Goal: Task Accomplishment & Management: Complete application form

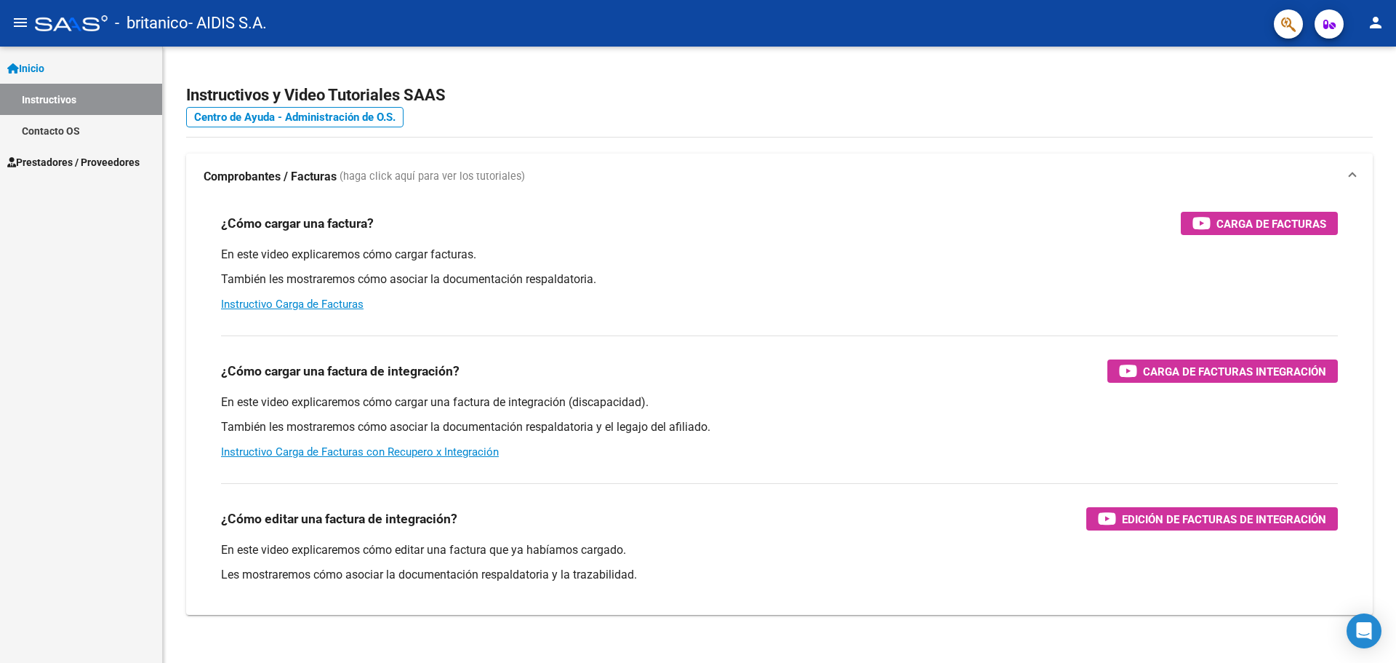
click at [60, 119] on link "Contacto OS" at bounding box center [81, 130] width 162 height 31
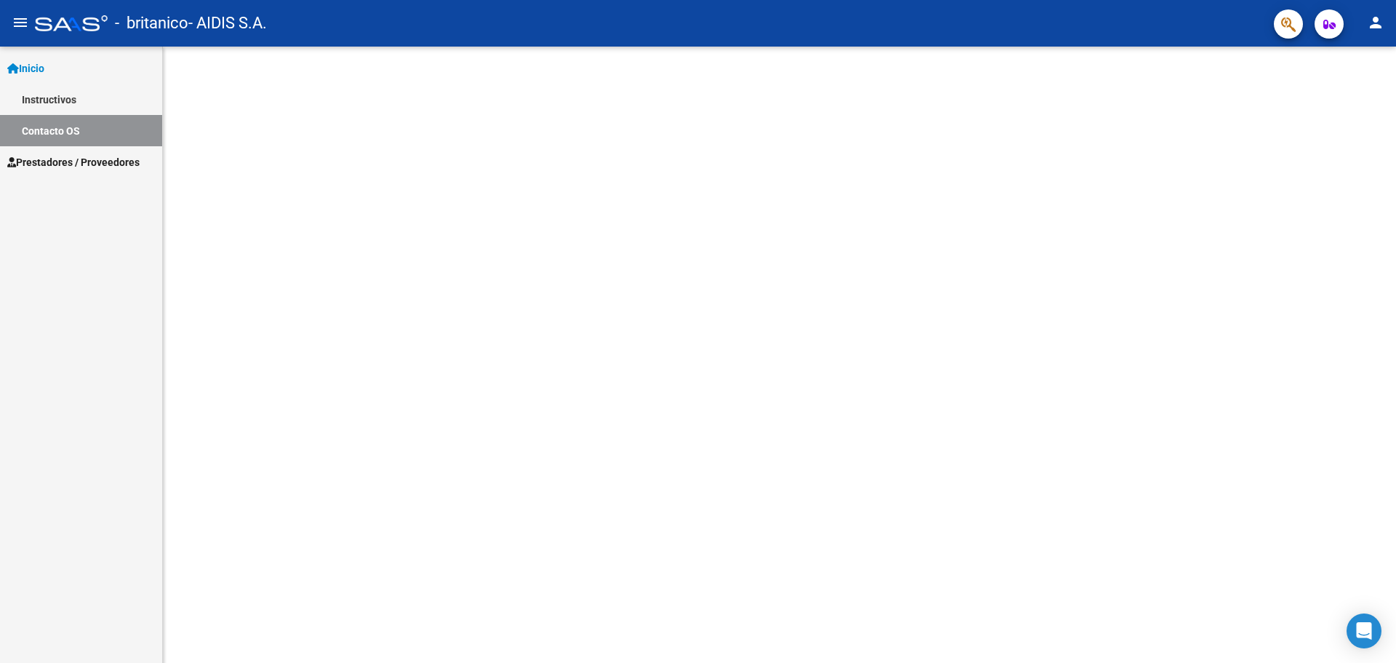
click at [65, 100] on link "Instructivos" at bounding box center [81, 99] width 162 height 31
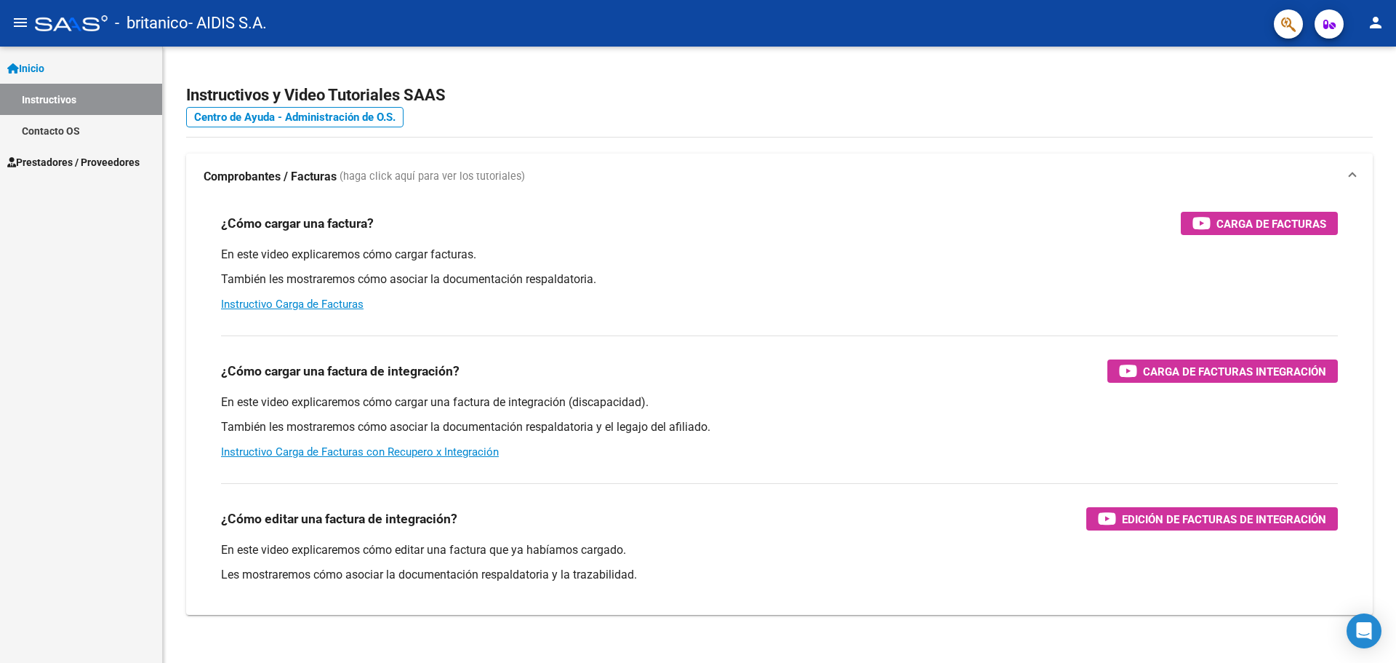
click at [68, 161] on span "Prestadores / Proveedores" at bounding box center [73, 162] width 132 height 16
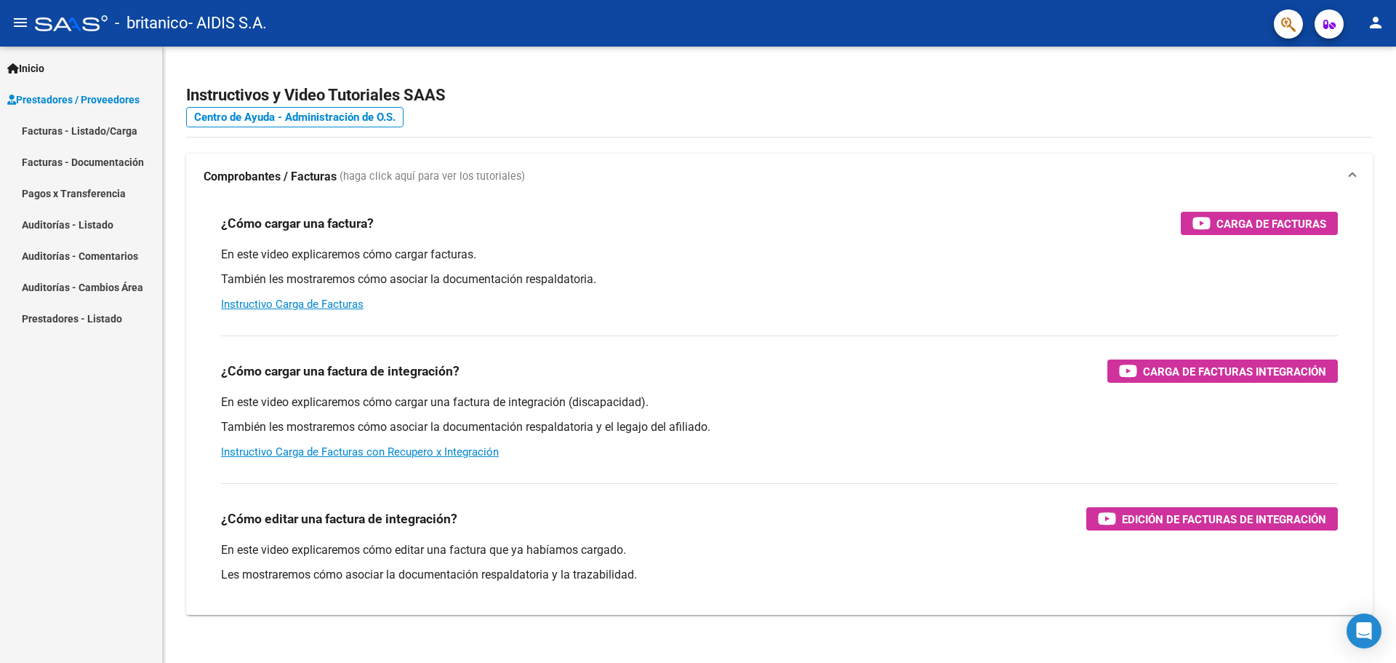
click at [74, 143] on link "Facturas - Listado/Carga" at bounding box center [81, 130] width 162 height 31
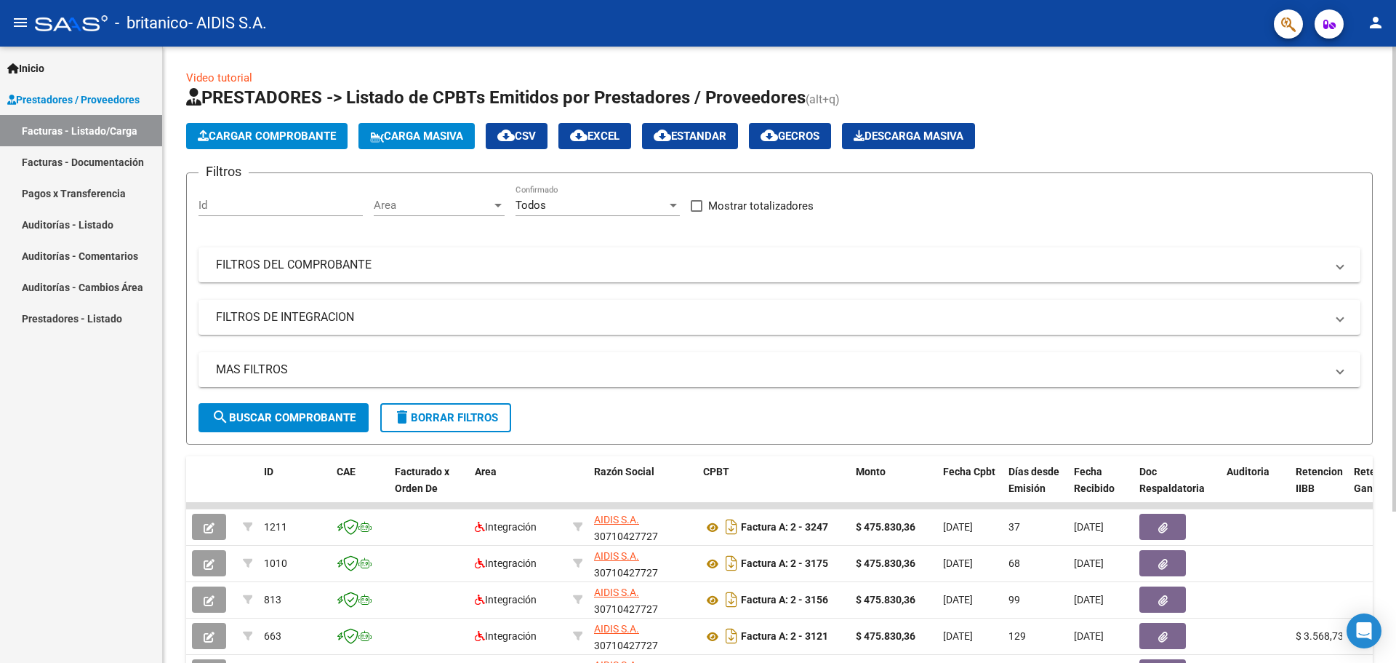
click at [297, 137] on span "Cargar Comprobante" at bounding box center [267, 135] width 138 height 13
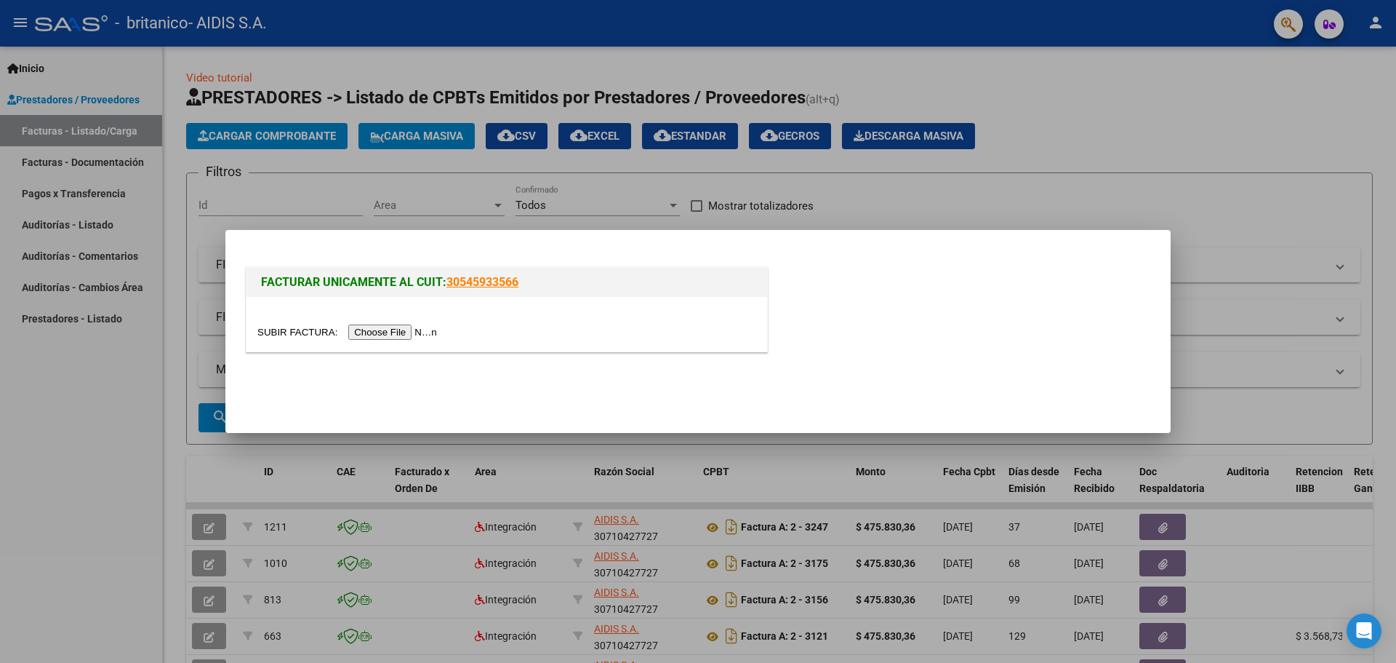
click at [409, 326] on input "file" at bounding box center [349, 331] width 184 height 15
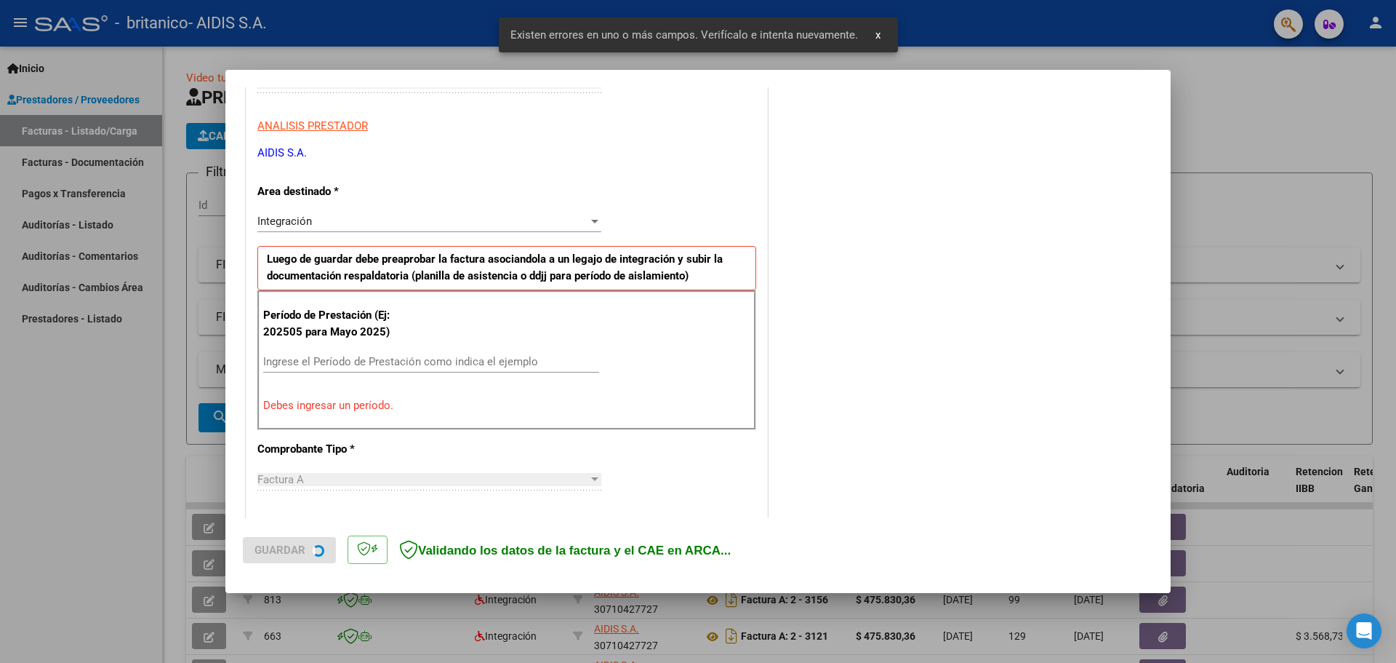
scroll to position [264, 0]
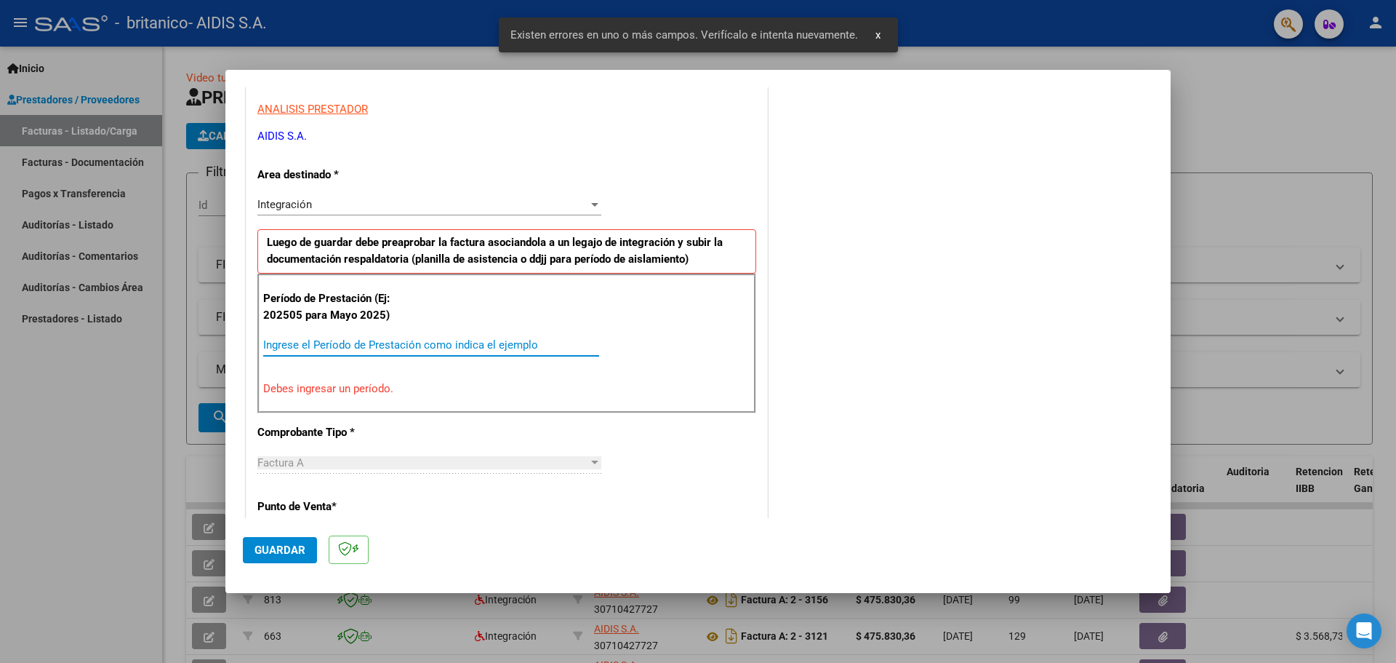
click at [319, 350] on input "Ingrese el Período de Prestación como indica el ejemplo" at bounding box center [431, 344] width 336 height 13
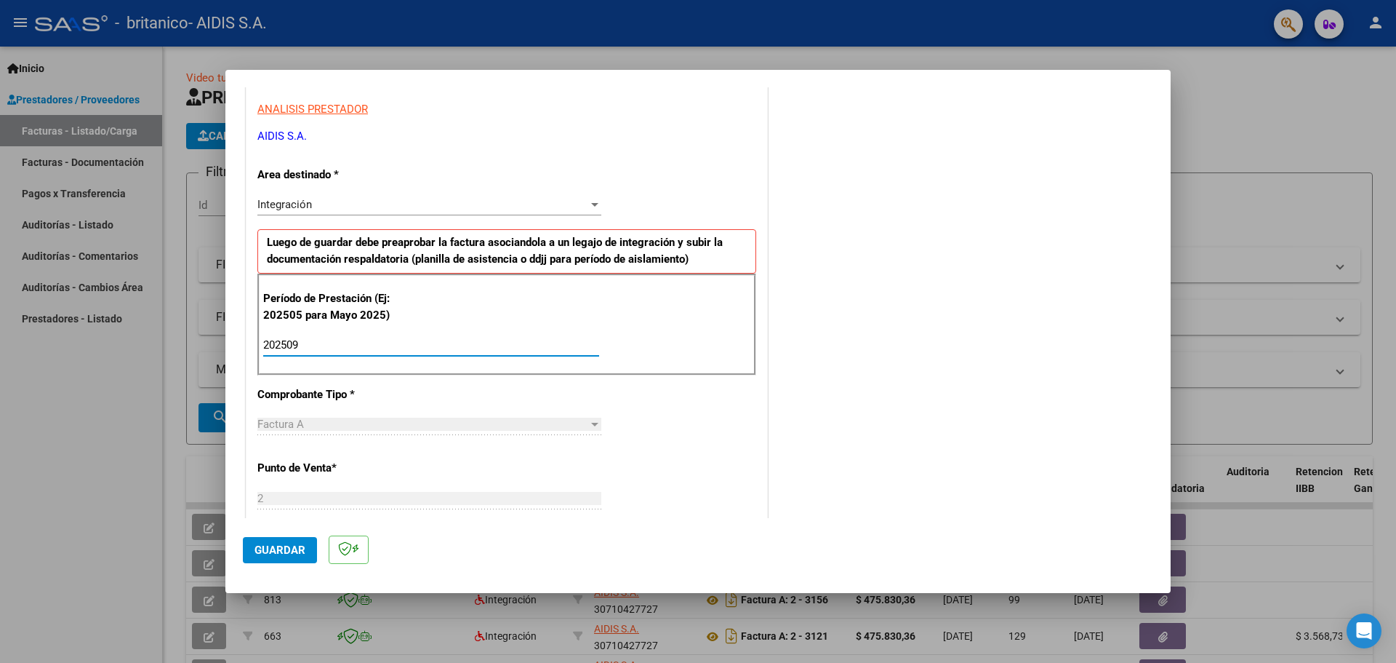
type input "202509"
click at [294, 555] on span "Guardar" at bounding box center [280, 549] width 51 height 13
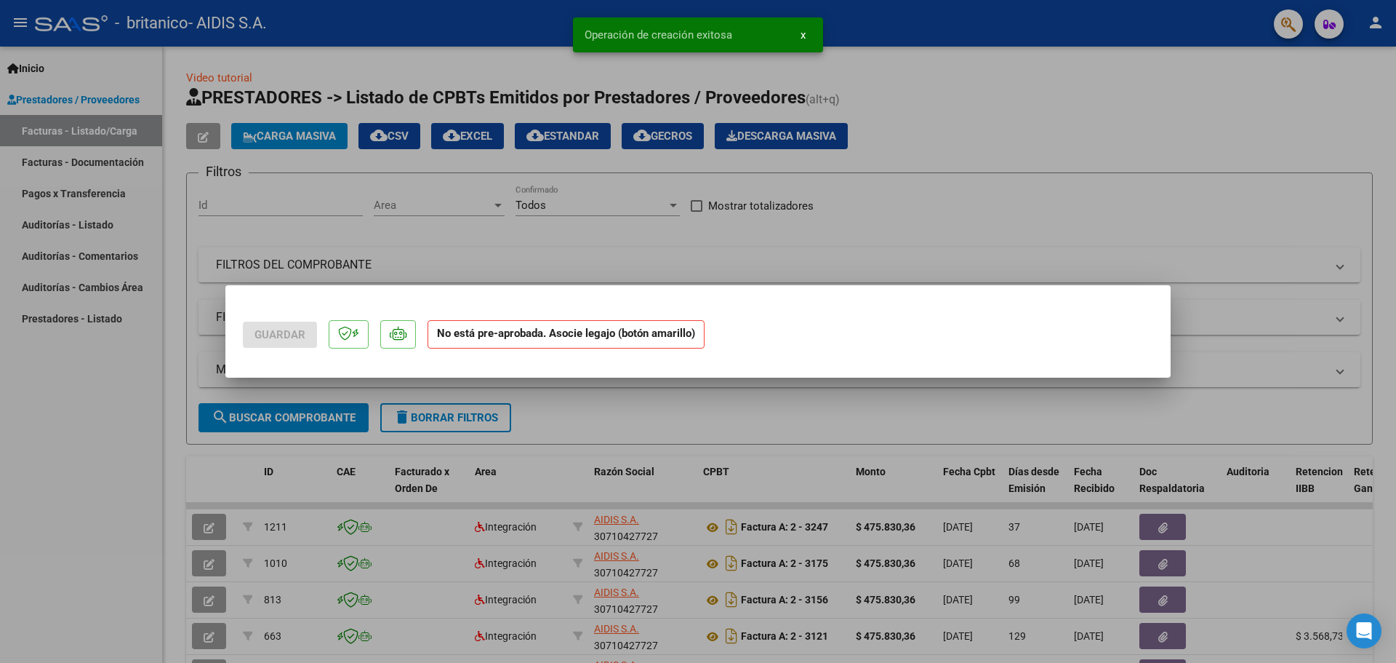
scroll to position [0, 0]
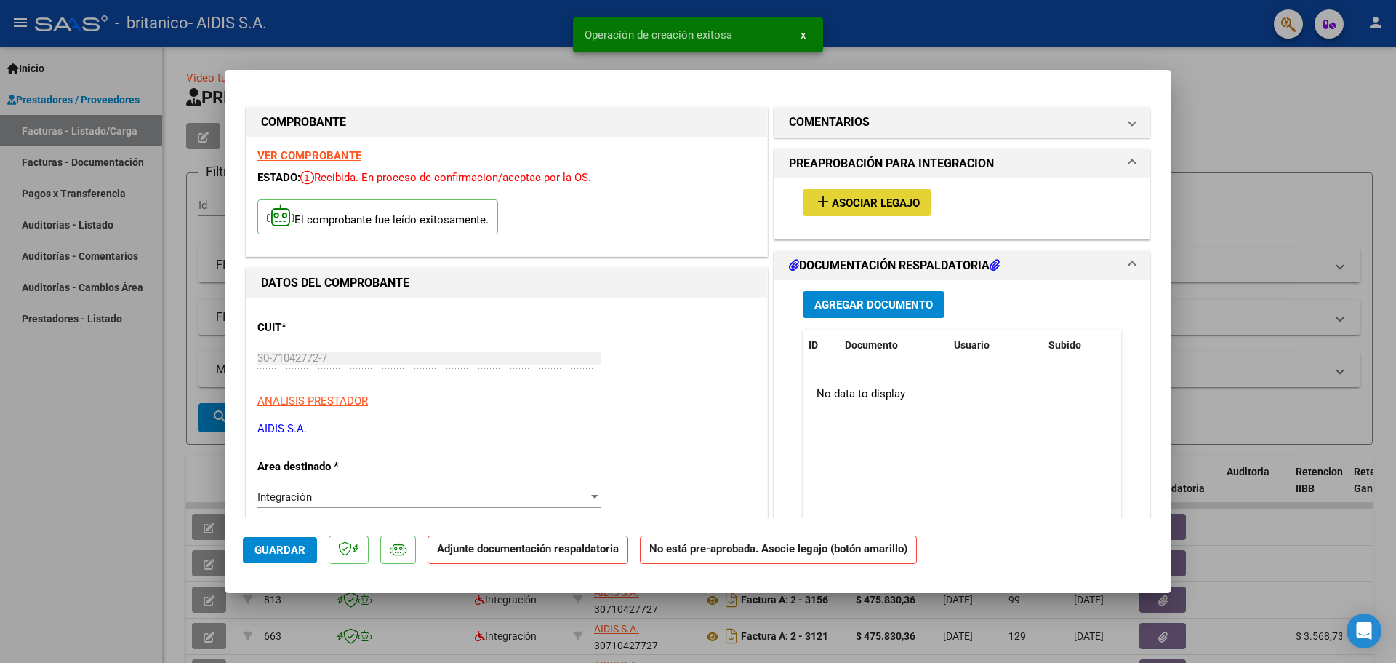
click at [853, 196] on span "Asociar Legajo" at bounding box center [876, 202] width 88 height 13
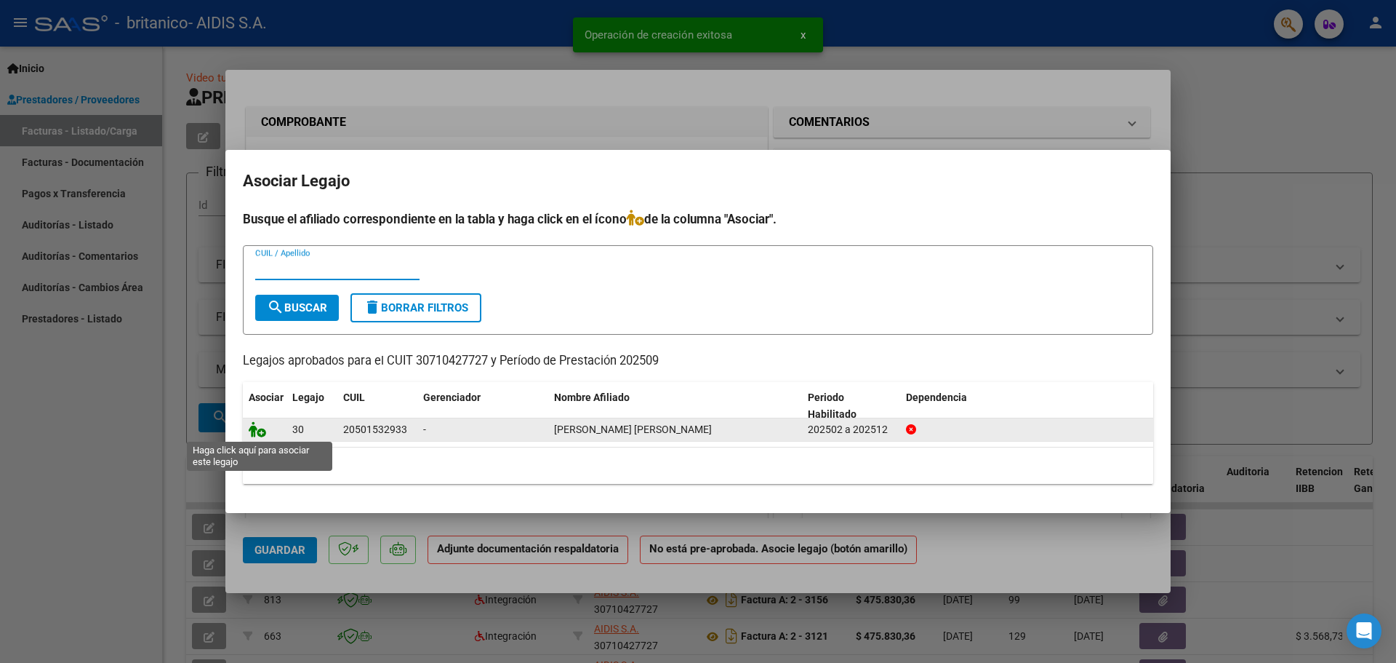
click at [256, 428] on icon at bounding box center [257, 429] width 17 height 16
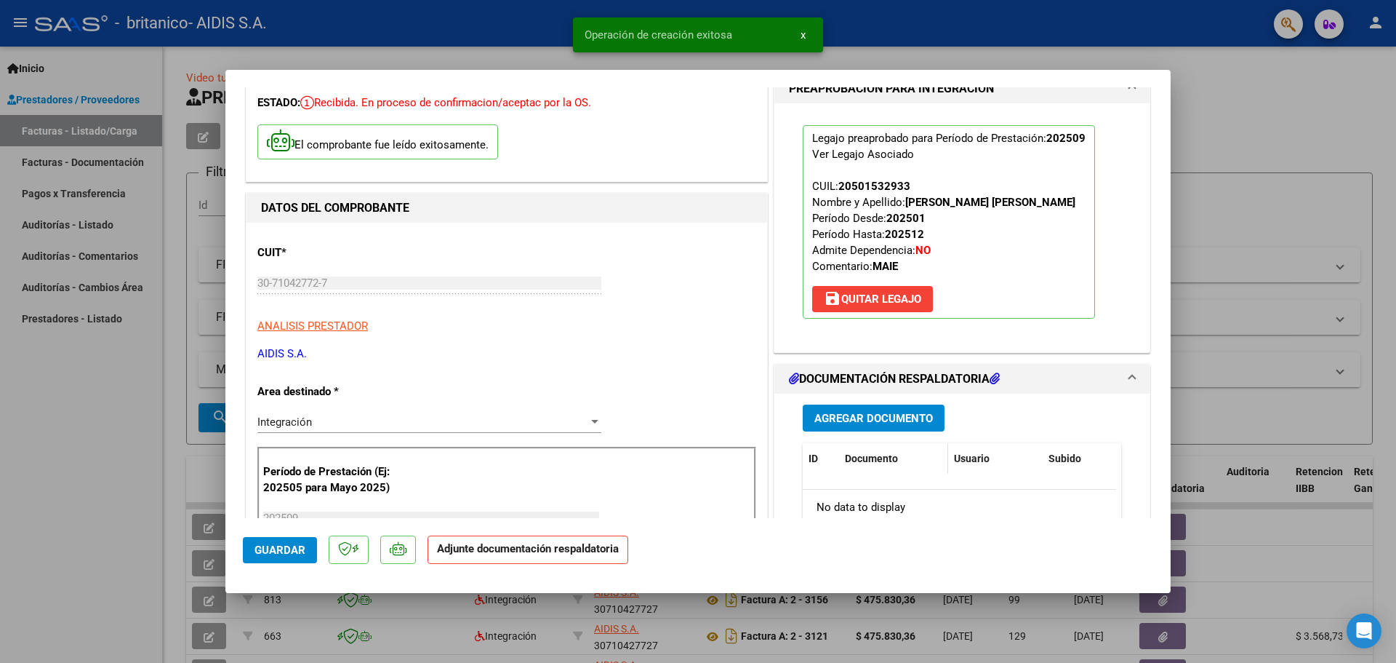
scroll to position [145, 0]
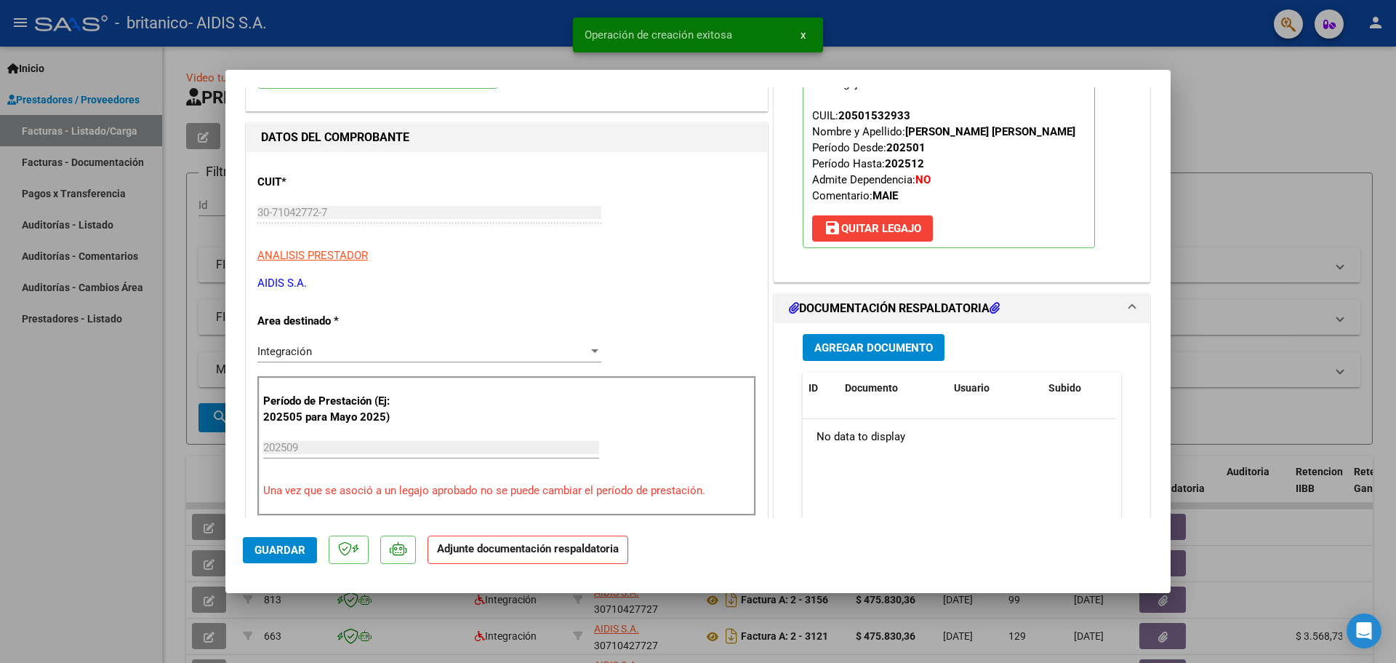
click at [843, 356] on button "Agregar Documento" at bounding box center [874, 347] width 142 height 27
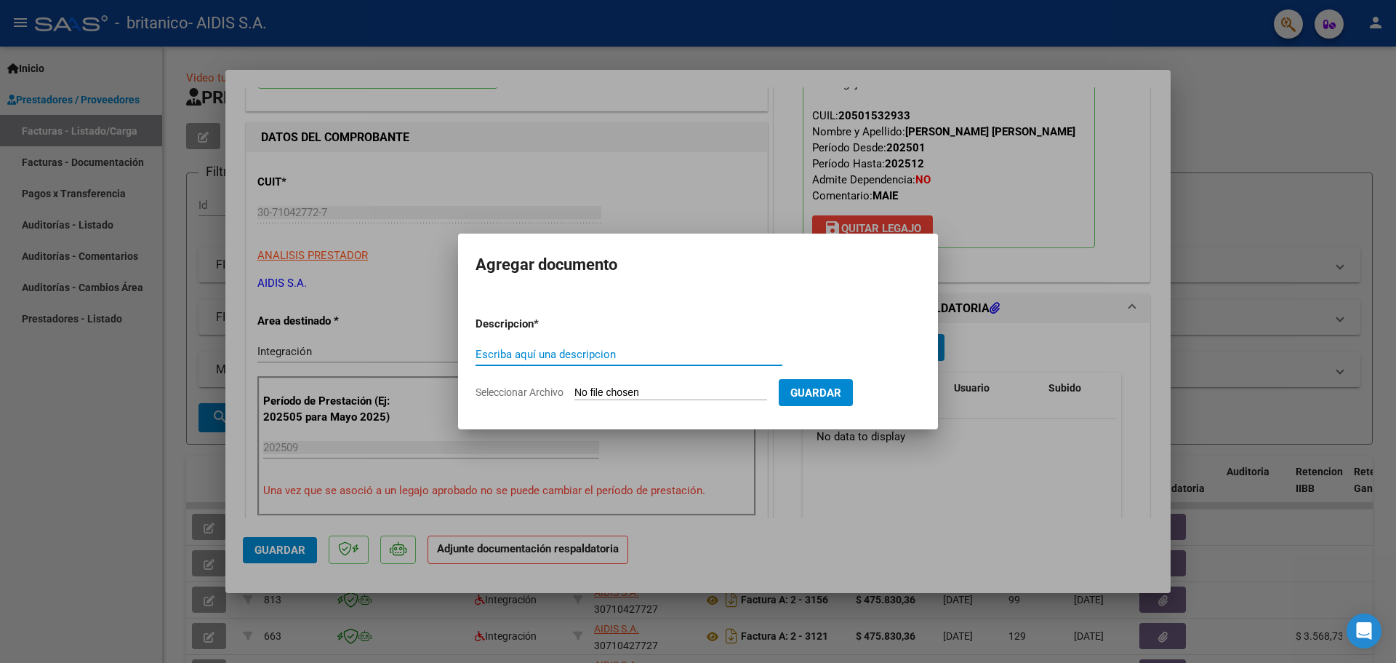
click at [653, 398] on input "Seleccionar Archivo" at bounding box center [671, 393] width 193 height 14
type input "C:\fakepath\30710427727_001_00002_00003300_PLANILLA.pdf"
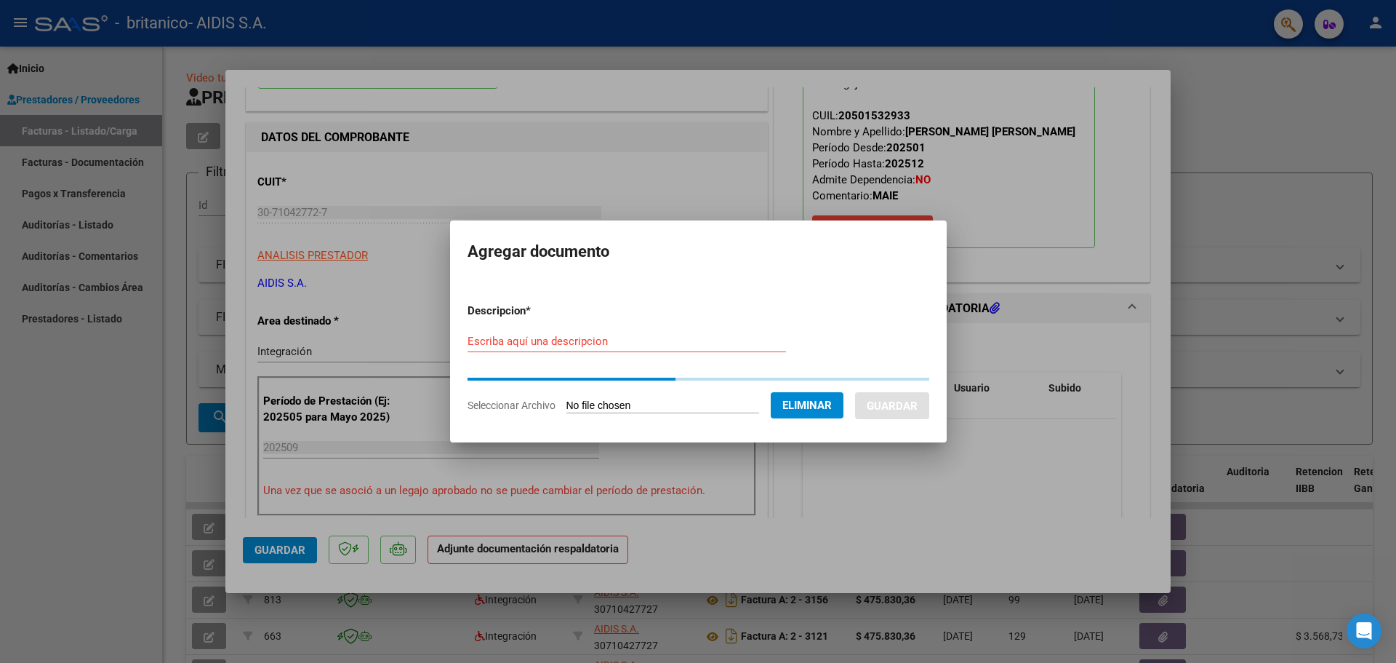
click at [662, 336] on input "Escriba aquí una descripcion" at bounding box center [627, 341] width 319 height 13
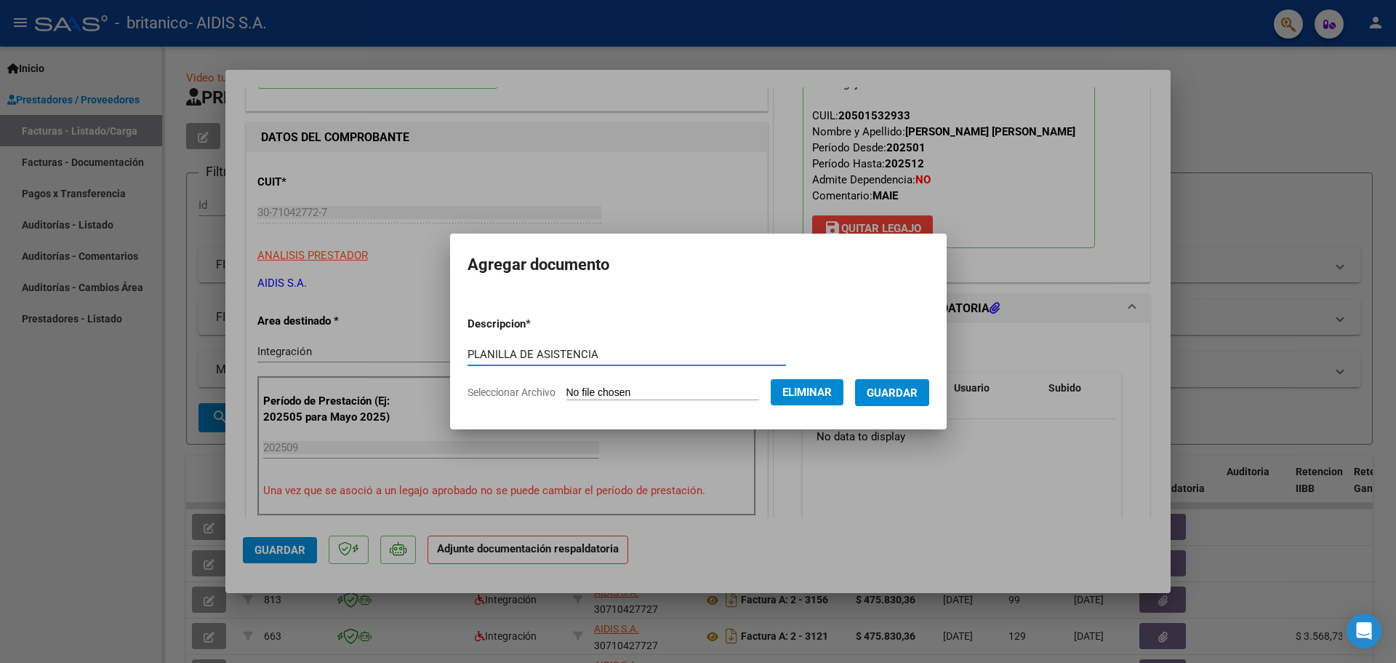
type input "PLANILLA DE ASISTENCIA"
click at [891, 393] on span "Guardar" at bounding box center [892, 392] width 51 height 13
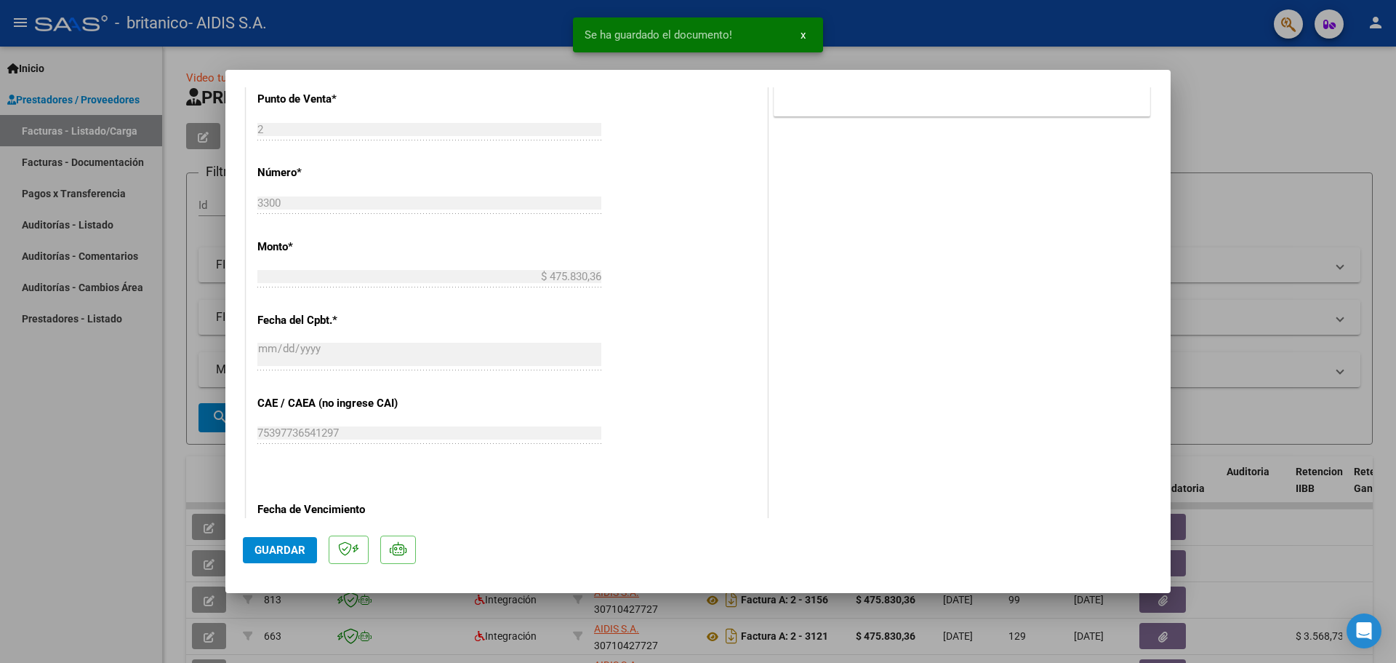
scroll to position [871, 0]
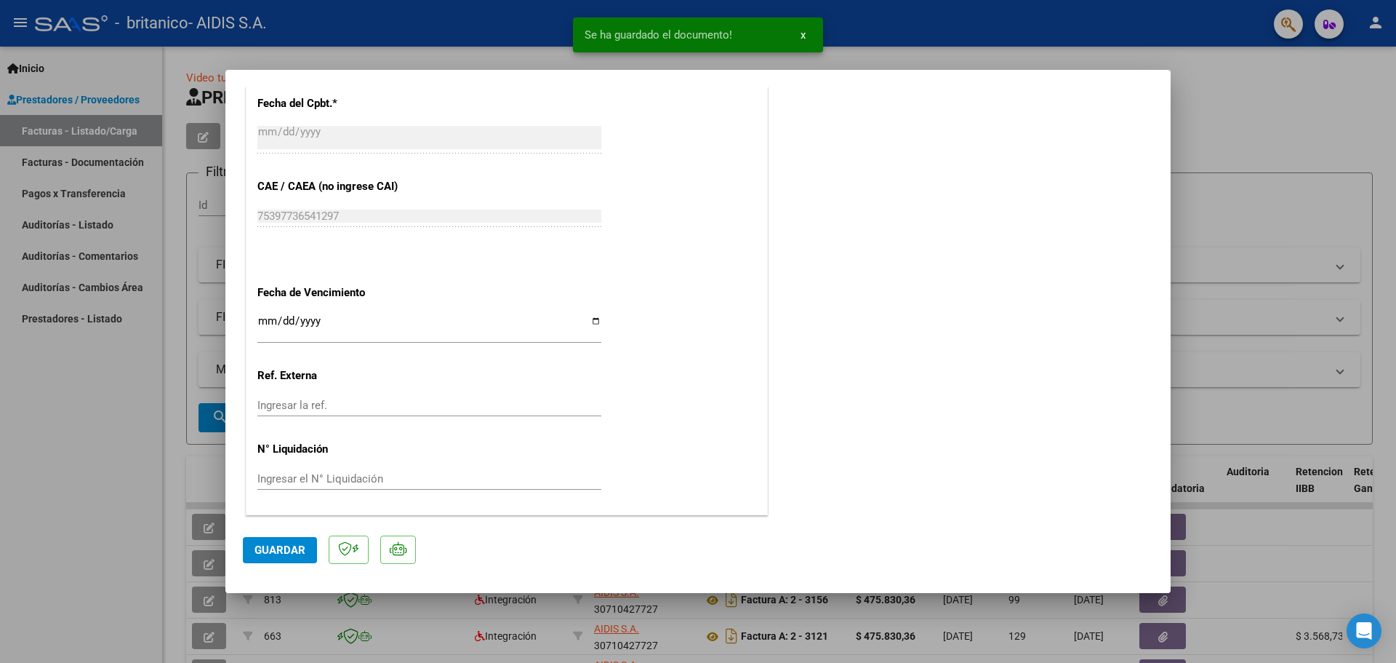
click at [583, 323] on input "Ingresar la fecha" at bounding box center [429, 326] width 344 height 23
click at [588, 321] on input "Ingresar la fecha" at bounding box center [429, 326] width 344 height 23
type input "[DATE]"
click at [284, 551] on span "Guardar" at bounding box center [280, 549] width 51 height 13
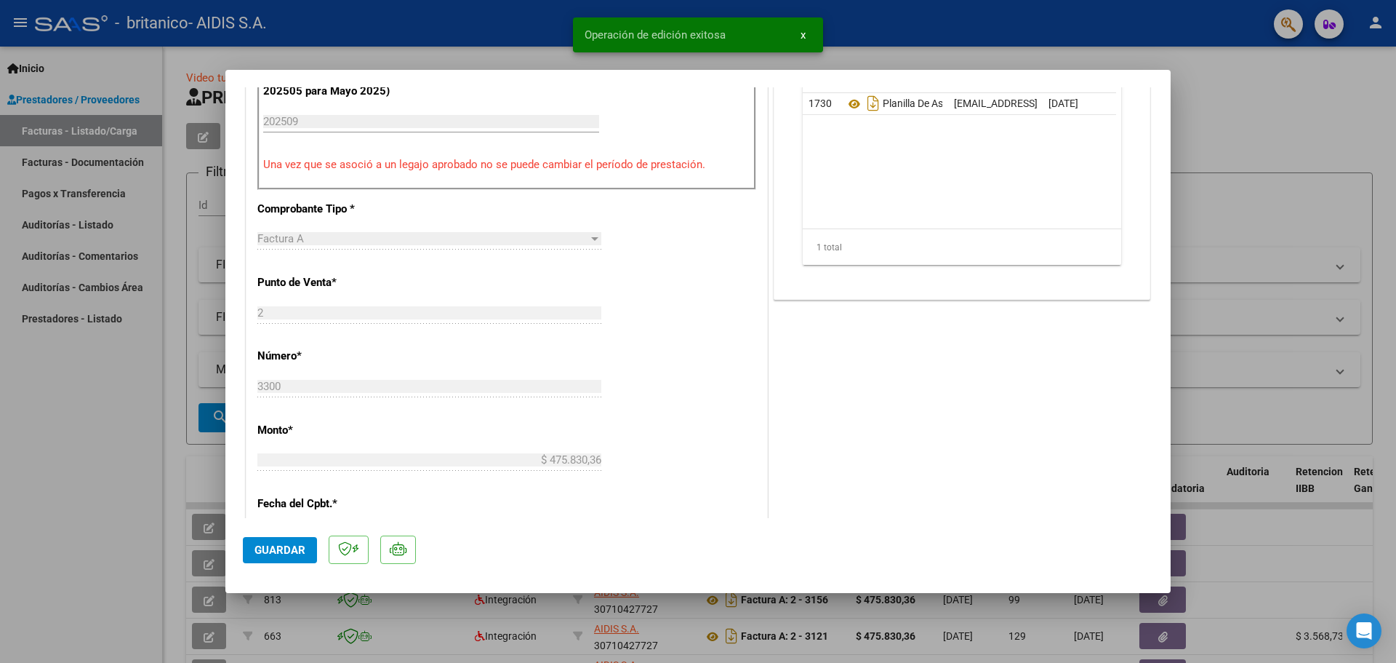
scroll to position [435, 0]
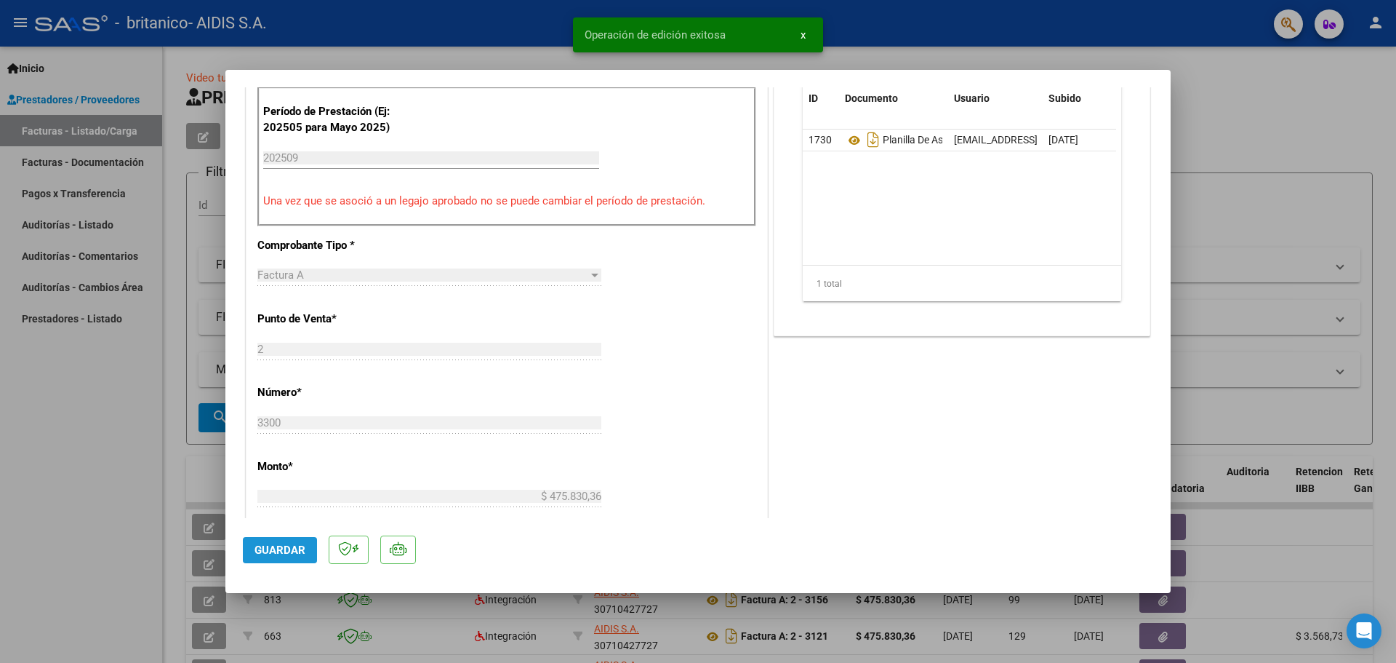
click at [289, 553] on span "Guardar" at bounding box center [280, 549] width 51 height 13
click at [95, 490] on div at bounding box center [698, 331] width 1396 height 663
type input "$ 0,00"
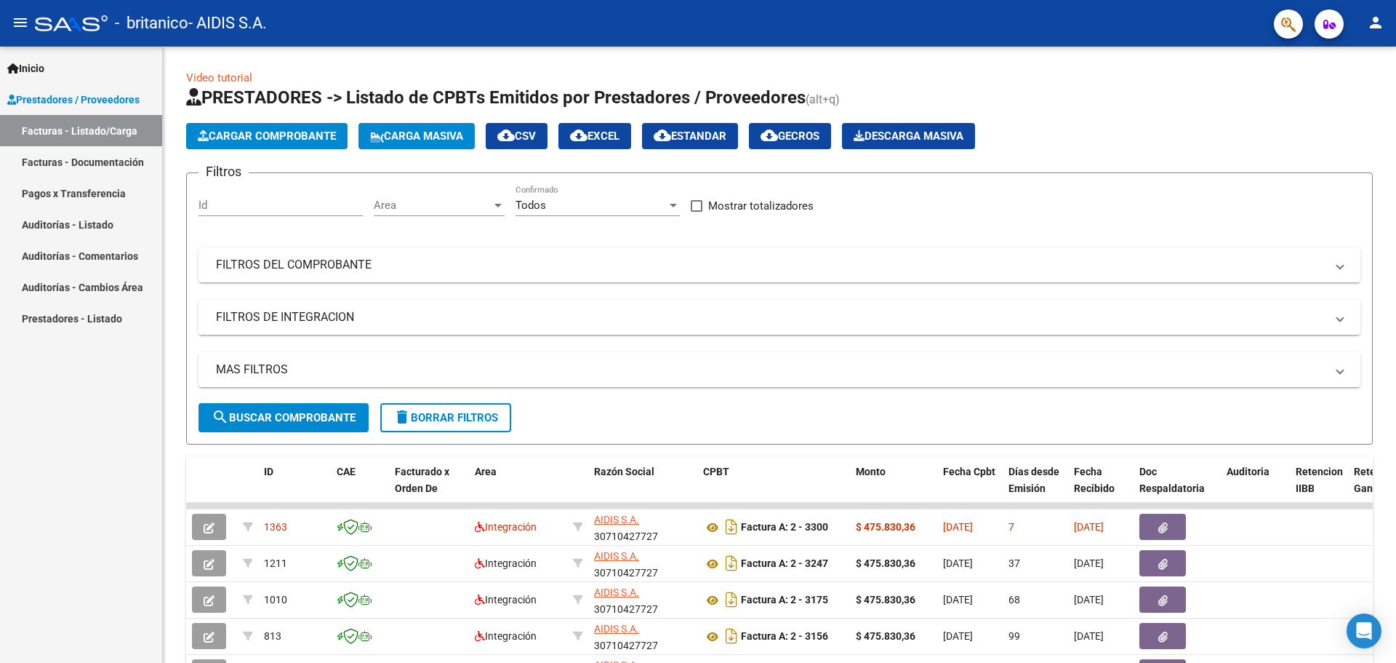
click at [148, 385] on div "Inicio Instructivos Contacto OS Prestadores / Proveedores Facturas - Listado/Ca…" at bounding box center [81, 355] width 162 height 616
